Goal: Task Accomplishment & Management: Manage account settings

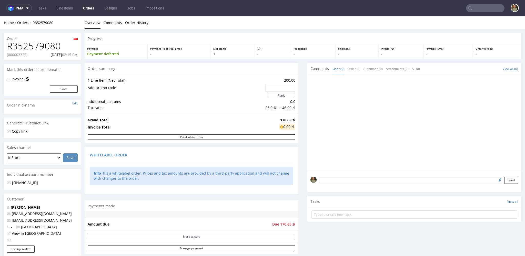
click at [90, 7] on link "Orders" at bounding box center [88, 8] width 17 height 8
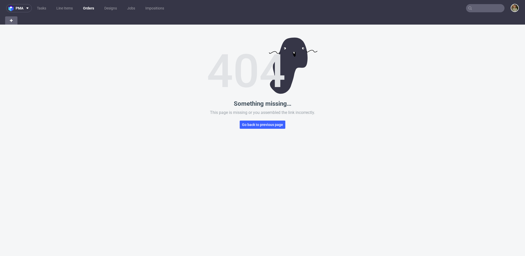
click at [88, 12] on link "Orders" at bounding box center [88, 8] width 17 height 8
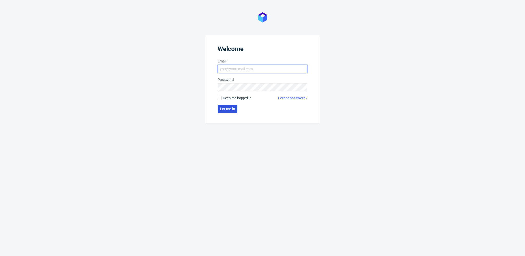
type input "pawel.michalski@packhelp.com"
click at [229, 110] on span "Let me in" at bounding box center [227, 109] width 15 height 4
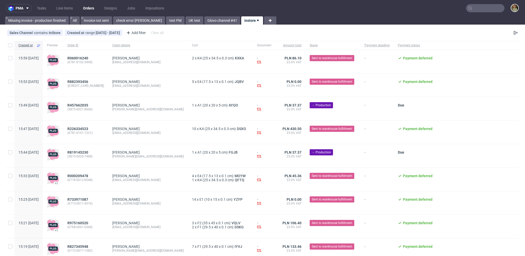
click at [288, 34] on div "Sales Channel contains InStore Created at range 13/10/2025 - 31/05/2026 Add fil…" at bounding box center [262, 33] width 525 height 12
click at [230, 34] on div "Sales Channel contains InStore Created at range 13/10/2025 - 31/05/2026 Add fil…" at bounding box center [262, 33] width 525 height 12
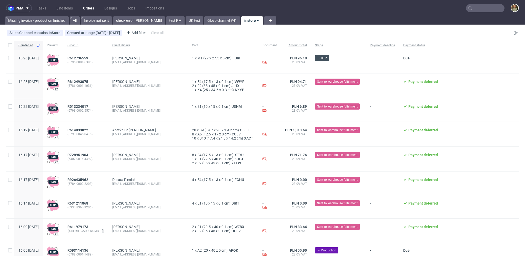
scroll to position [3, 0]
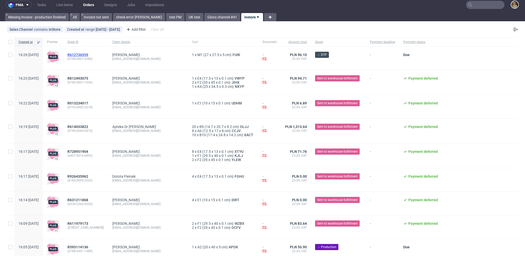
click at [85, 54] on span "R612736559" at bounding box center [77, 55] width 21 height 4
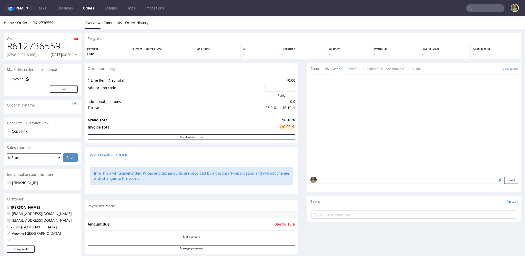
click at [87, 7] on link "Orders" at bounding box center [88, 8] width 17 height 8
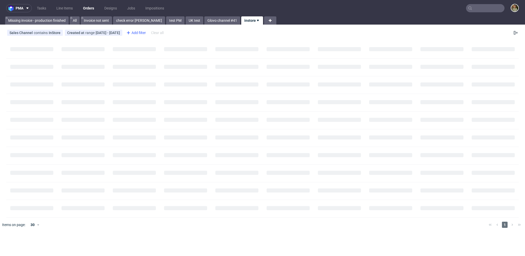
click at [147, 33] on div "Add filter" at bounding box center [135, 33] width 23 height 8
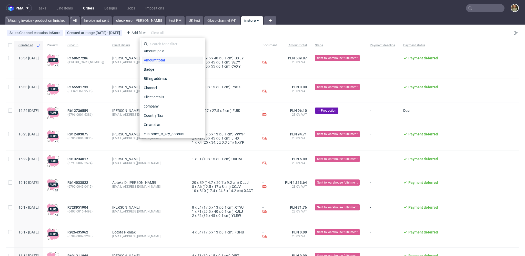
scroll to position [16, 0]
click at [160, 92] on span "Client details" at bounding box center [155, 93] width 26 height 7
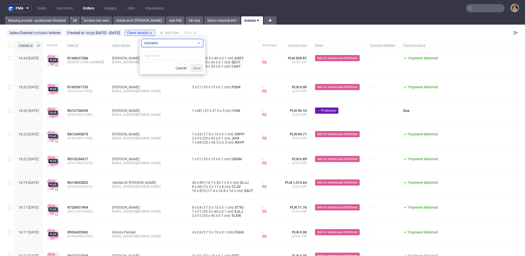
click at [173, 43] on span "contains" at bounding box center [170, 42] width 53 height 5
click at [176, 43] on span "contains" at bounding box center [170, 42] width 53 height 5
click at [153, 54] on input "text" at bounding box center [172, 55] width 61 height 8
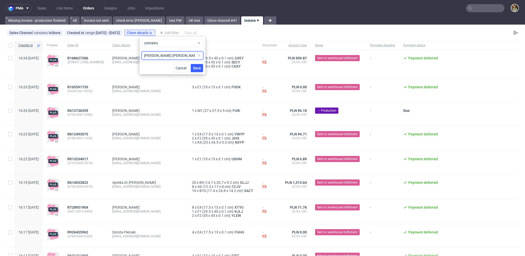
type input "filip.nowacki"
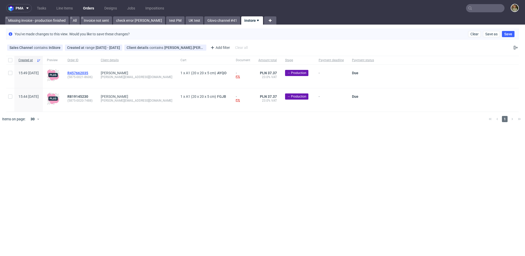
click at [88, 72] on span "R457662035" at bounding box center [77, 73] width 21 height 4
click at [88, 95] on span "R819145230" at bounding box center [77, 97] width 21 height 4
click at [164, 49] on span "contains" at bounding box center [156, 48] width 15 height 4
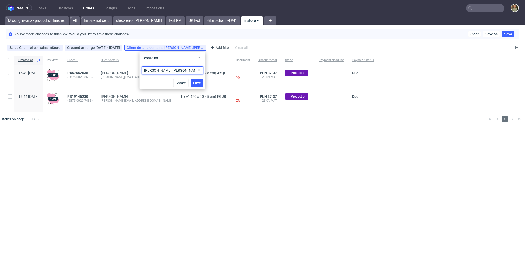
drag, startPoint x: 138, startPoint y: 69, endPoint x: 131, endPoint y: 68, distance: 6.9
click at [131, 68] on body "pma Tasks Line Items Orders Designs Jobs Impositions Missing invoice - producti…" at bounding box center [262, 128] width 525 height 256
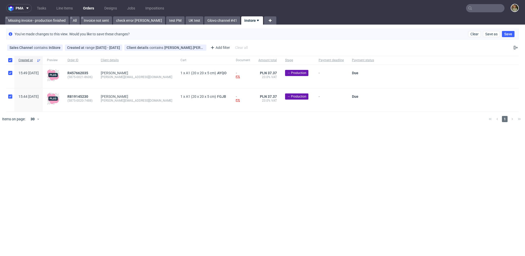
checkbox input "true"
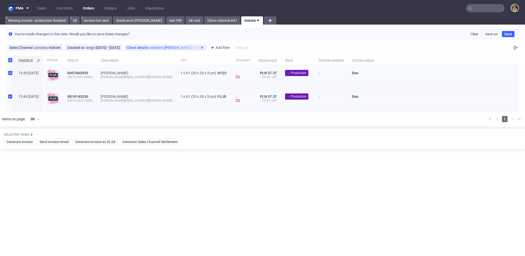
click at [172, 46] on div "Client details contains filip.nowacki" at bounding box center [165, 48] width 77 height 4
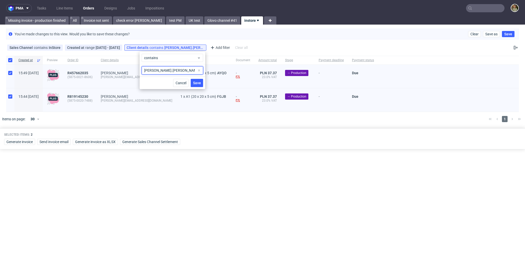
drag, startPoint x: 171, startPoint y: 70, endPoint x: 138, endPoint y: 69, distance: 32.8
click at [138, 69] on body "pma Tasks Line Items Orders Designs Jobs Impositions Missing invoice - producti…" at bounding box center [262, 128] width 525 height 256
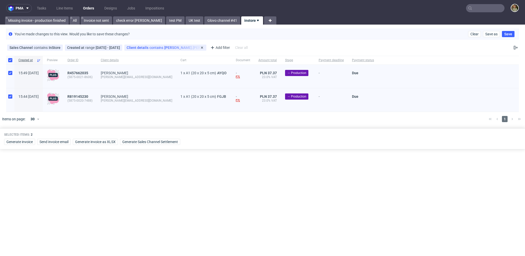
click at [171, 48] on div "Client details contains filip.nowacki" at bounding box center [165, 48] width 77 height 4
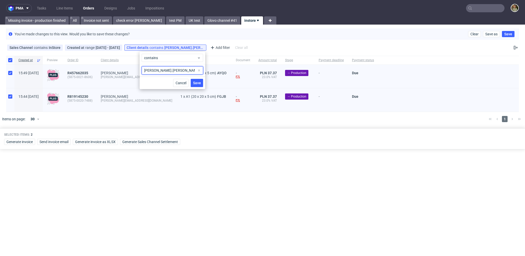
drag, startPoint x: 171, startPoint y: 70, endPoint x: 142, endPoint y: 70, distance: 29.0
click at [142, 70] on input "filip.nowacki" at bounding box center [172, 70] width 61 height 8
type input "mateusz.szula"
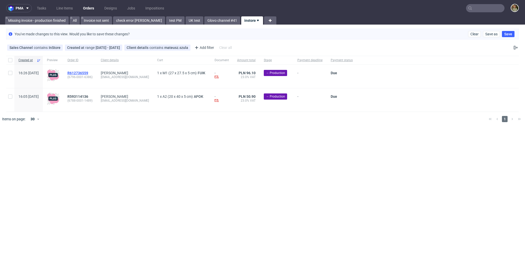
click at [88, 71] on span "R612736559" at bounding box center [77, 73] width 21 height 4
click at [88, 96] on span "R593114136" at bounding box center [77, 97] width 21 height 4
click at [330, 162] on div "pma Tasks Line Items Orders Designs Jobs Impositions Missing invoice - producti…" at bounding box center [262, 128] width 525 height 256
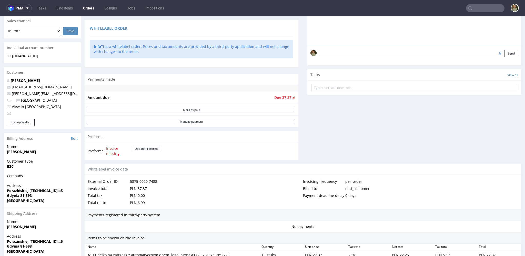
scroll to position [217, 0]
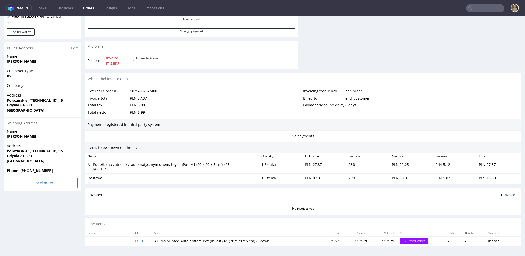
click at [63, 186] on input "Cancel order" at bounding box center [42, 183] width 71 height 10
click at [33, 170] on link "Yes" at bounding box center [34, 169] width 15 height 8
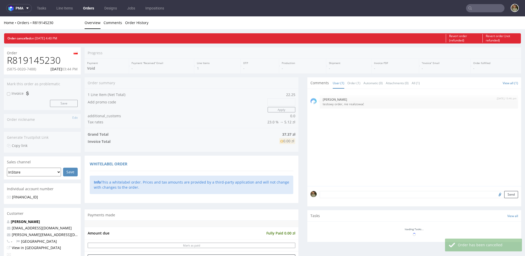
scroll to position [0, 0]
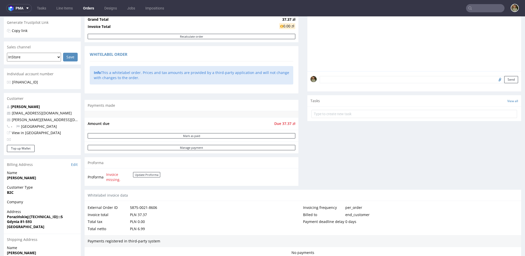
scroll to position [201, 0]
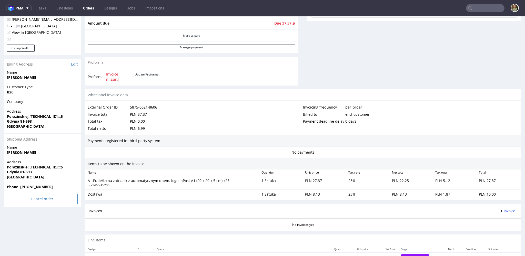
drag, startPoint x: 52, startPoint y: 214, endPoint x: 52, endPoint y: 203, distance: 11.8
click at [51, 215] on div "Order R457662035 (5875-0021-8606) 14.10.2025 03:49 PM Mark this order as proble…" at bounding box center [42, 49] width 77 height 434
click at [55, 198] on input "Cancel order" at bounding box center [42, 199] width 71 height 10
click at [32, 185] on icon at bounding box center [31, 185] width 3 height 4
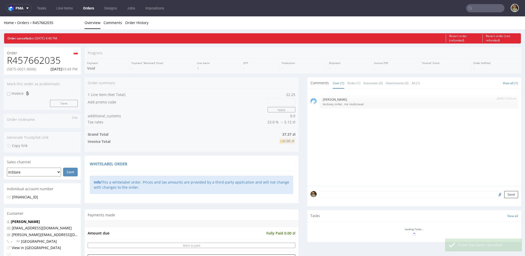
scroll to position [0, 0]
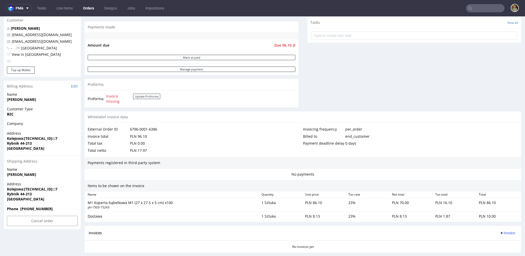
scroll to position [205, 0]
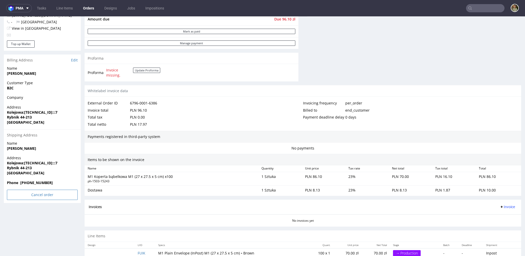
click at [54, 195] on input "Cancel order" at bounding box center [42, 195] width 71 height 10
click at [36, 180] on link "Yes" at bounding box center [34, 181] width 15 height 8
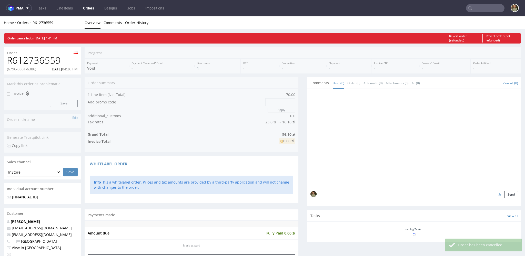
scroll to position [0, 0]
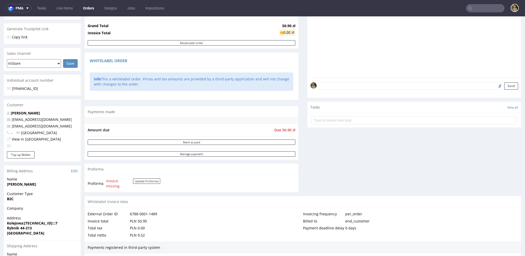
scroll to position [217, 0]
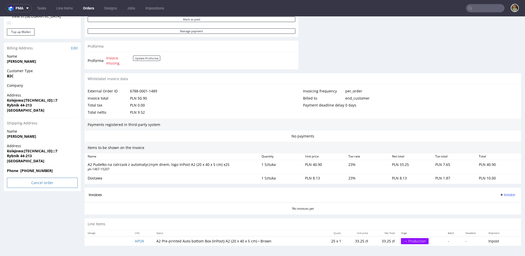
click at [42, 180] on input "Cancel order" at bounding box center [42, 183] width 71 height 10
click at [32, 167] on icon at bounding box center [31, 169] width 3 height 4
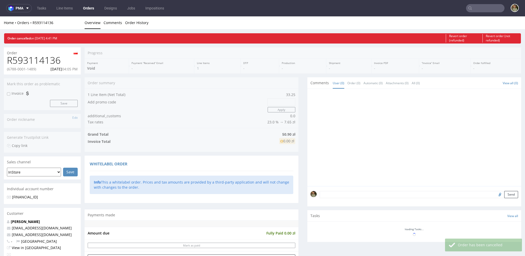
scroll to position [0, 0]
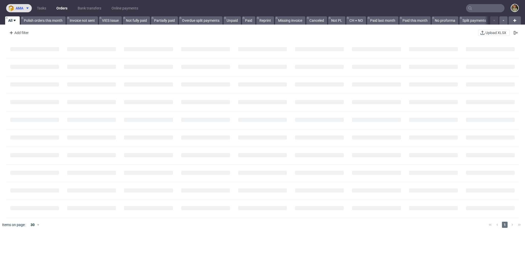
click at [24, 11] on button "ama" at bounding box center [19, 8] width 26 height 8
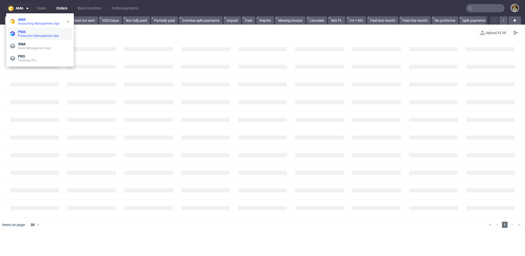
click at [30, 37] on span "Production Management App" at bounding box center [38, 36] width 41 height 4
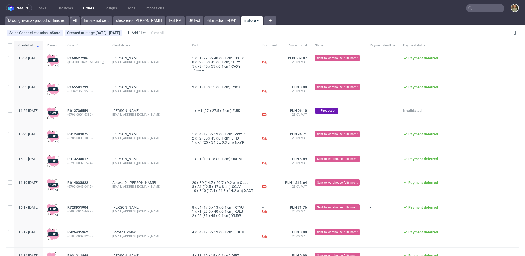
scroll to position [530, 0]
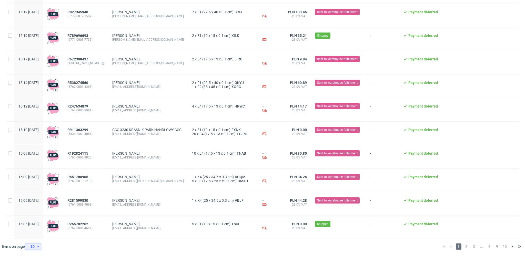
click at [37, 241] on div "30" at bounding box center [31, 246] width 9 height 7
click at [37, 234] on div "300" at bounding box center [35, 234] width 10 height 7
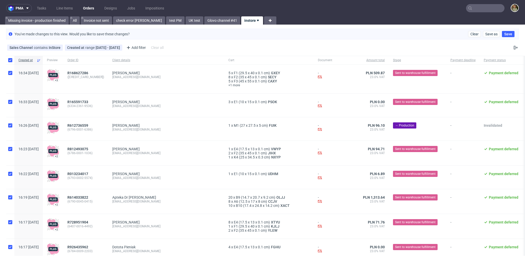
checkbox input "true"
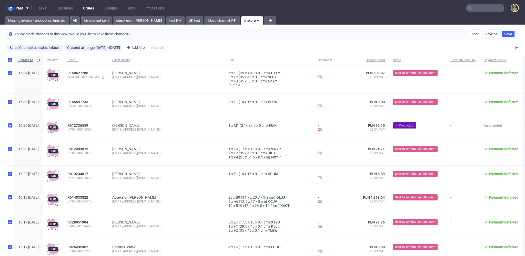
checkbox input "true"
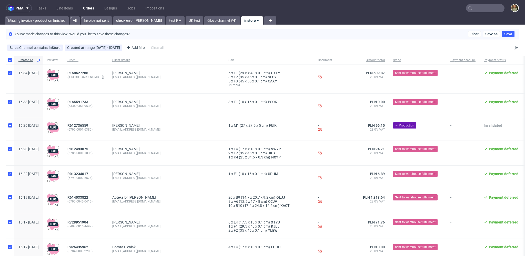
checkbox input "true"
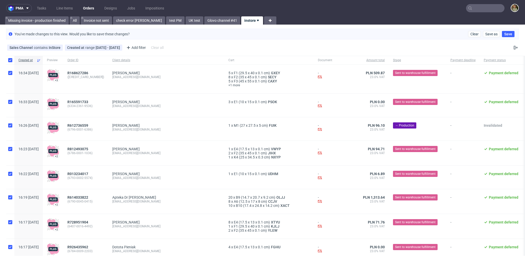
checkbox input "true"
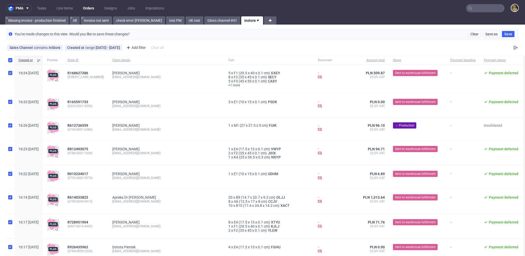
checkbox input "true"
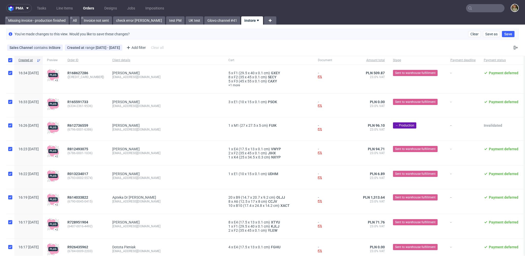
checkbox input "true"
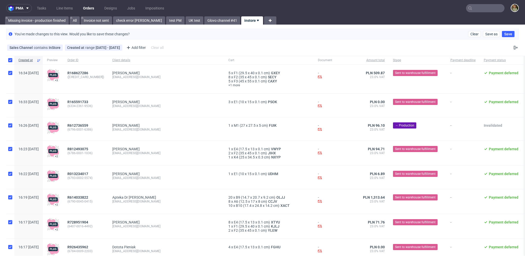
checkbox input "true"
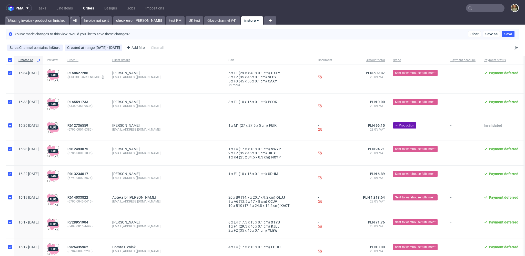
checkbox input "true"
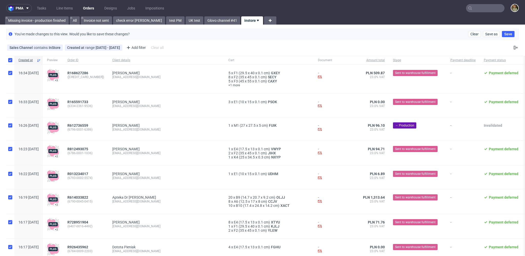
checkbox input "true"
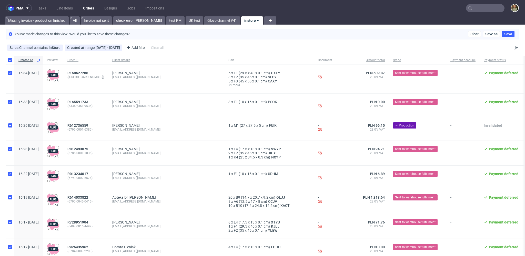
checkbox input "true"
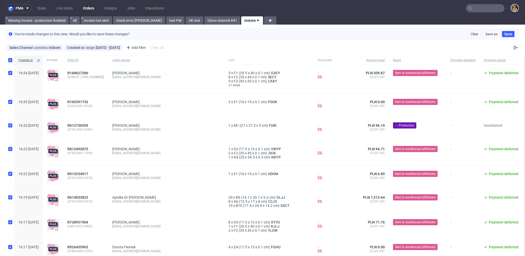
checkbox input "true"
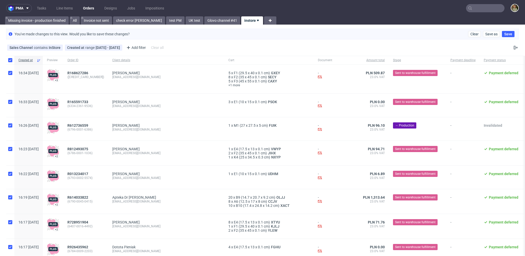
checkbox input "true"
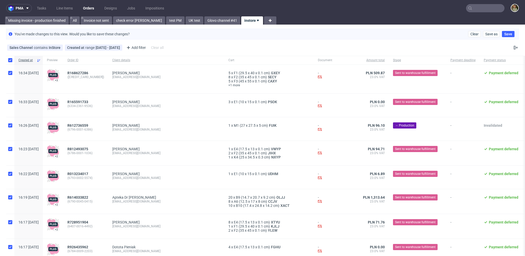
checkbox input "true"
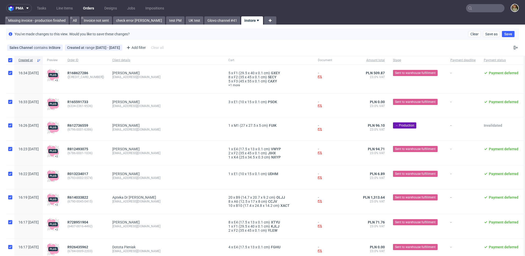
checkbox input "true"
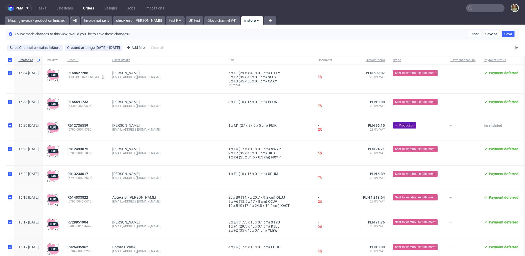
checkbox input "true"
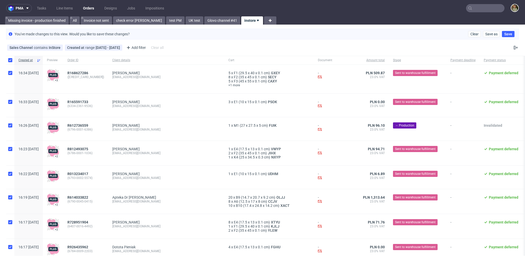
checkbox input "true"
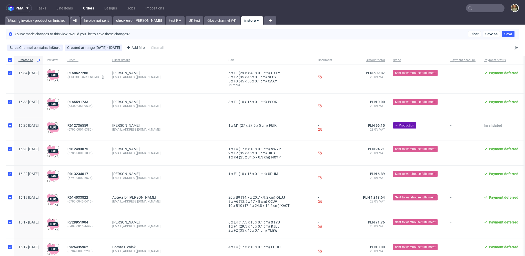
checkbox input "true"
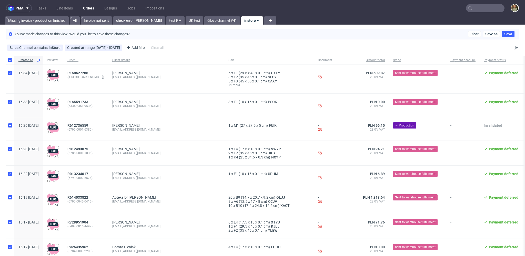
checkbox input "true"
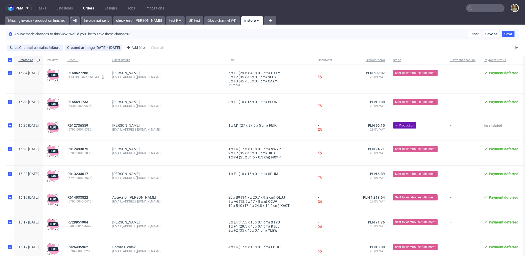
checkbox input "true"
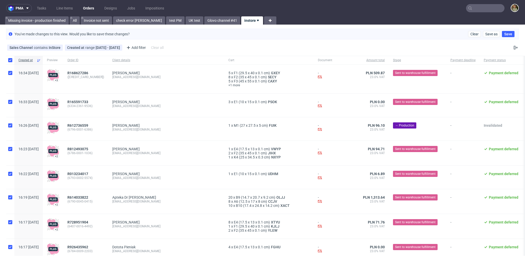
checkbox input "true"
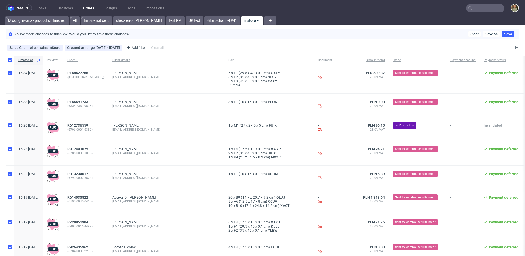
checkbox input "true"
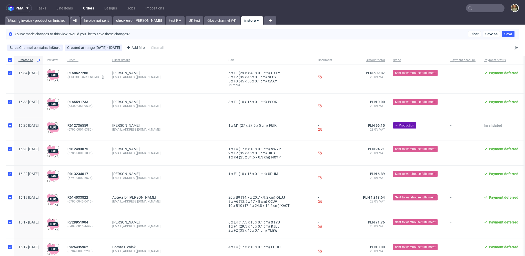
checkbox input "true"
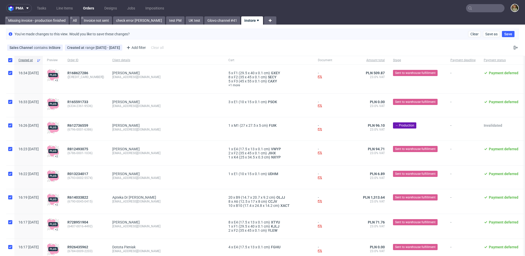
checkbox input "true"
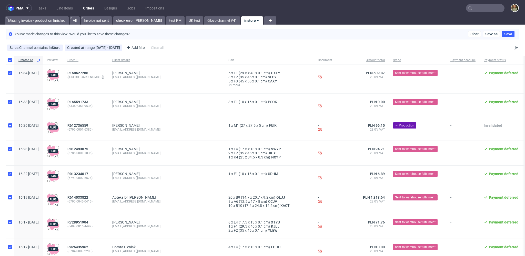
checkbox input "true"
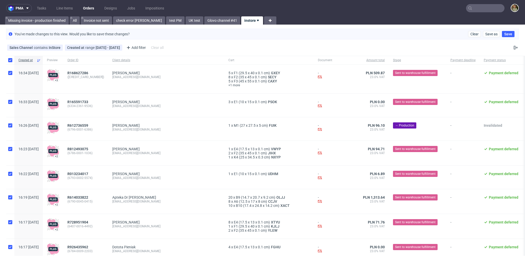
checkbox input "true"
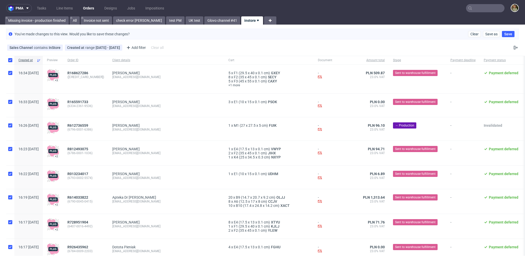
checkbox input "true"
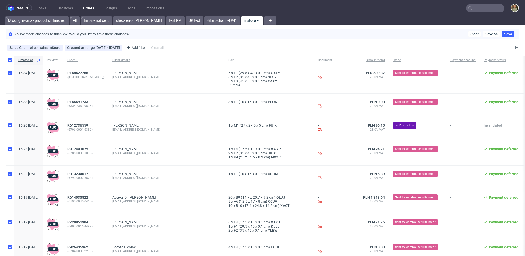
checkbox input "true"
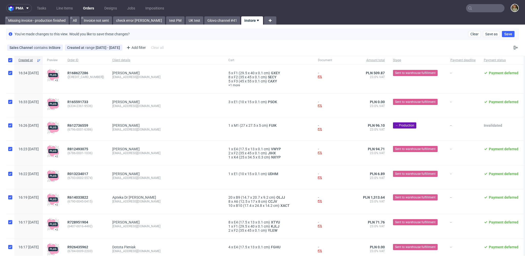
checkbox input "true"
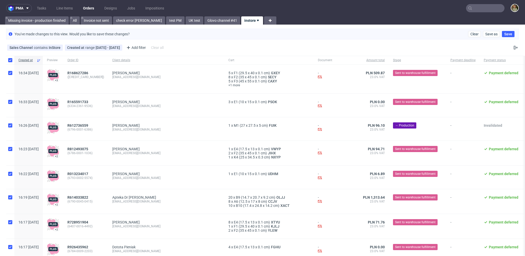
checkbox input "true"
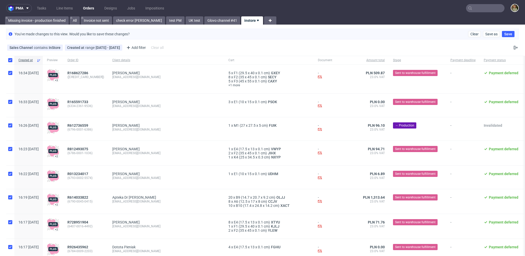
checkbox input "true"
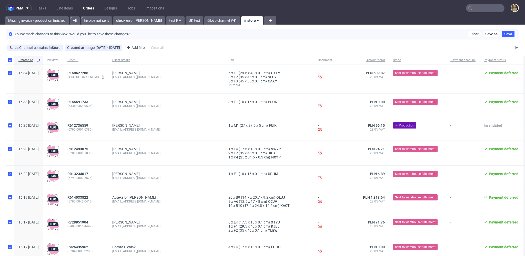
checkbox input "true"
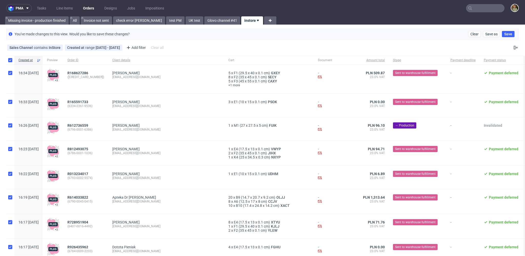
checkbox input "true"
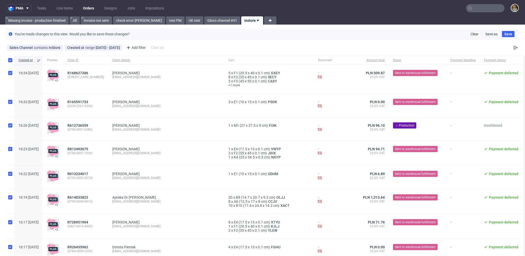
checkbox input "true"
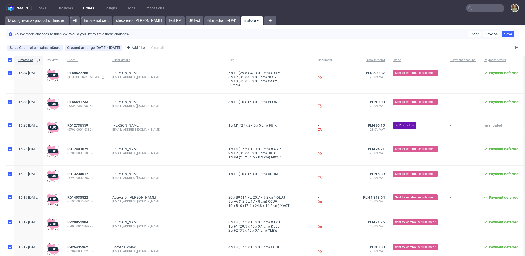
checkbox input "true"
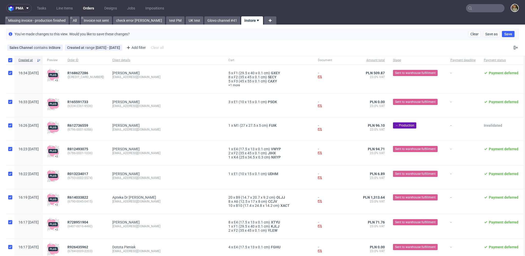
checkbox input "true"
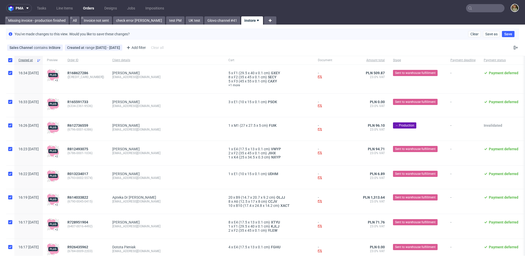
checkbox input "true"
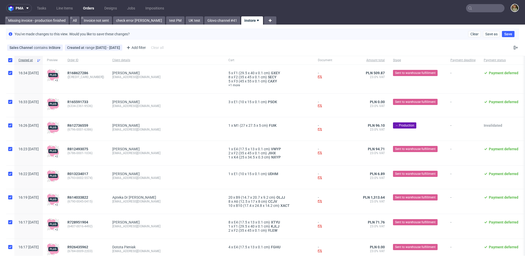
checkbox input "true"
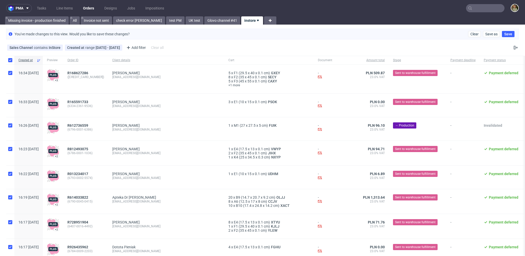
checkbox input "true"
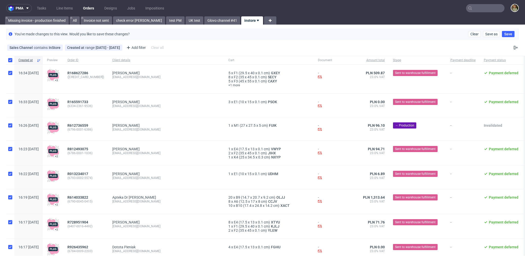
checkbox input "true"
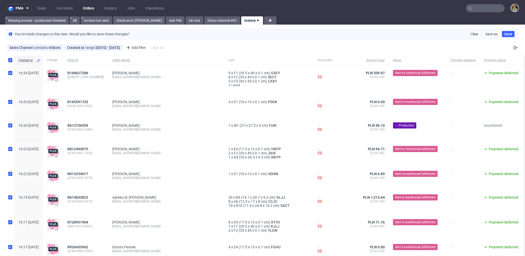
checkbox input "true"
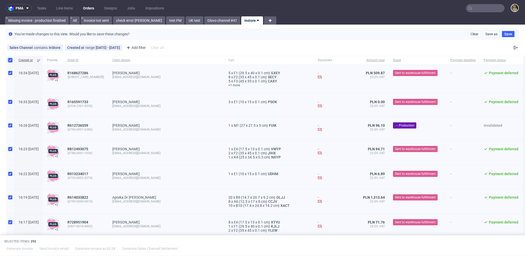
click at [9, 61] on input "checkbox" at bounding box center [10, 60] width 4 height 4
